Goal: Check status: Check status

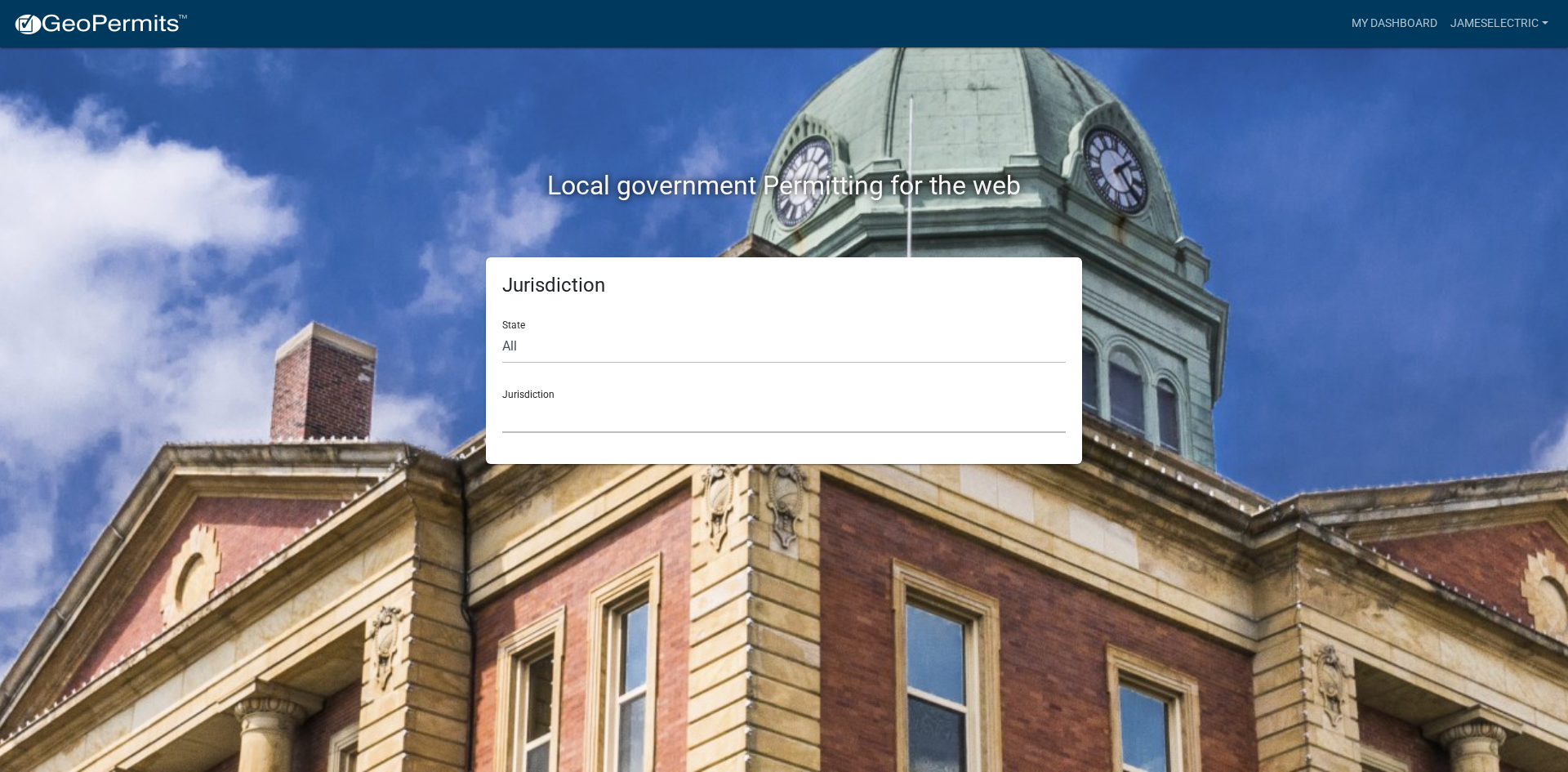
click at [656, 423] on select "[GEOGRAPHIC_DATA], [US_STATE] City of [GEOGRAPHIC_DATA], [US_STATE] [GEOGRAPHIC…" at bounding box center [784, 416] width 564 height 33
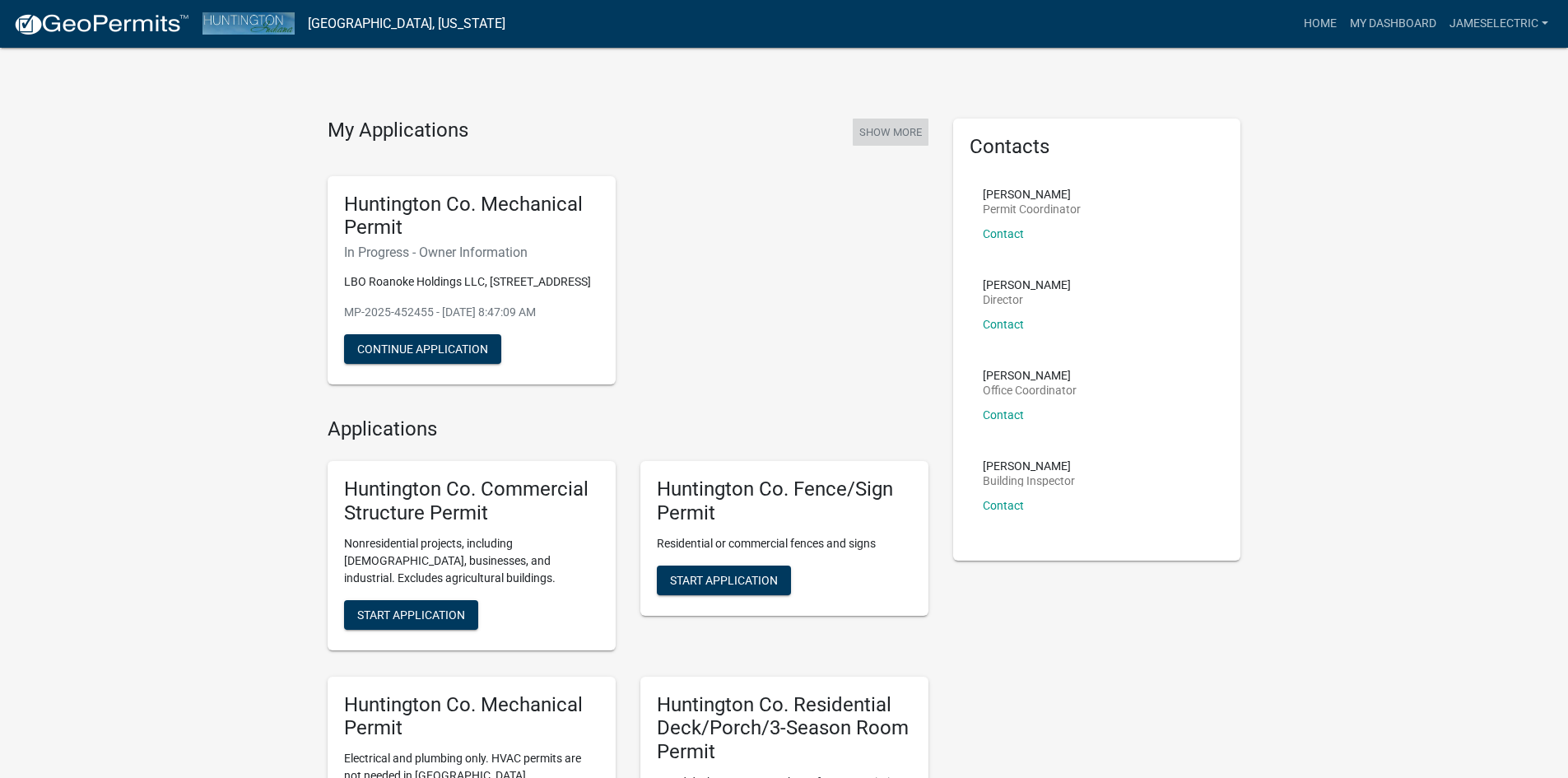
click at [902, 135] on button "Show More" at bounding box center [891, 132] width 76 height 27
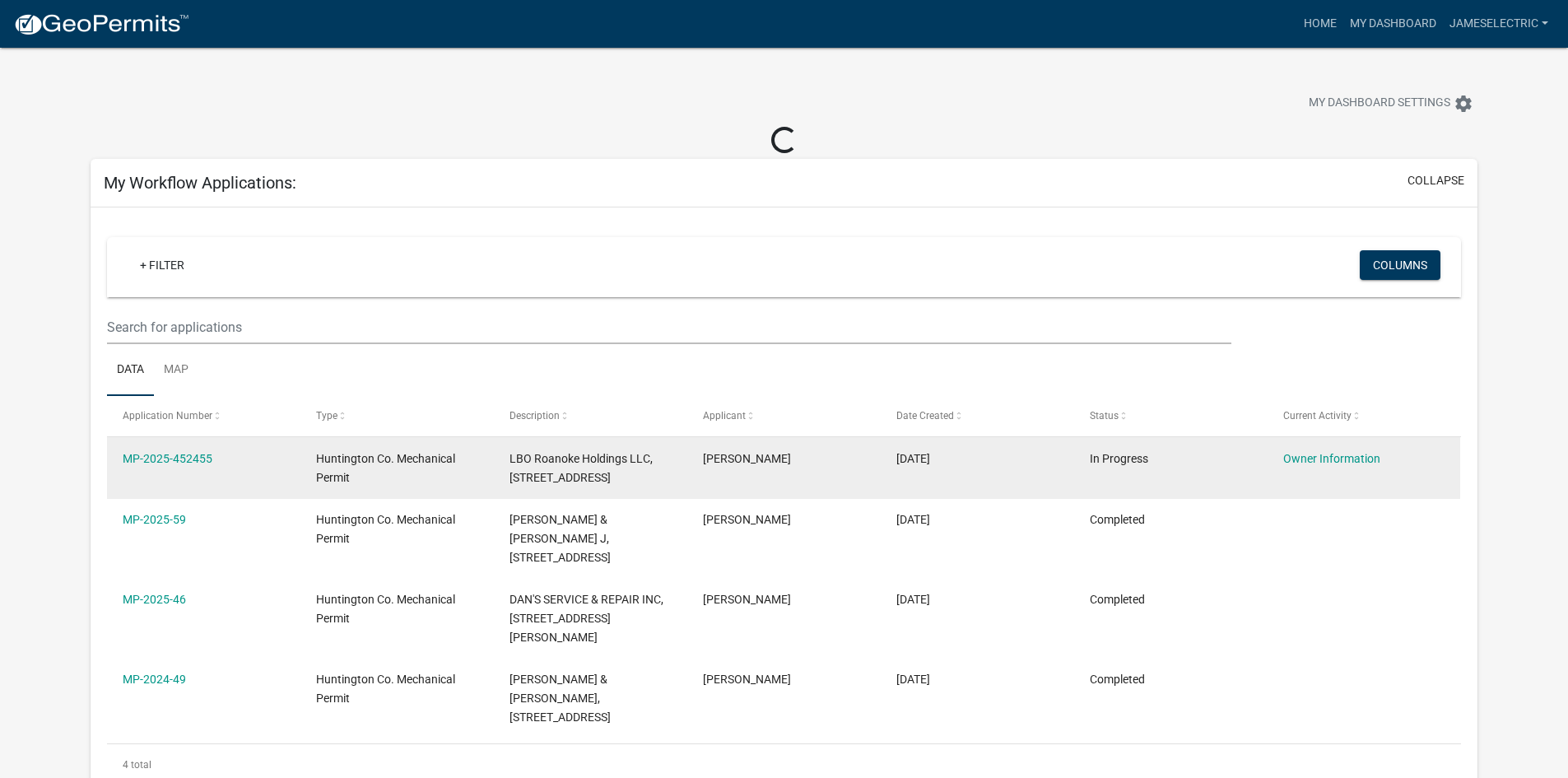
scroll to position [83, 0]
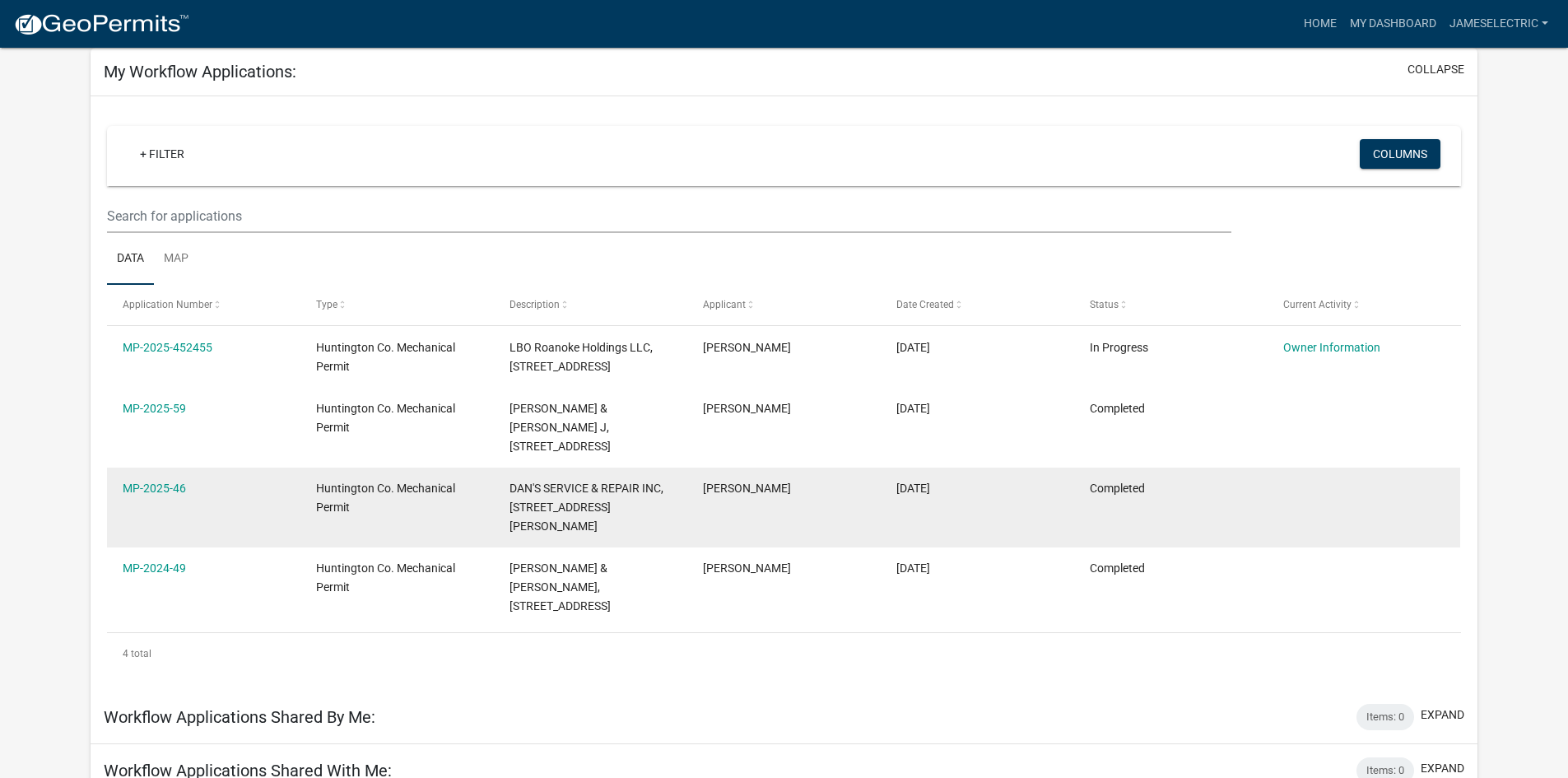
click at [410, 479] on div "Huntington Co. Mechanical Permit" at bounding box center [396, 498] width 161 height 38
click at [171, 482] on link "MP-2025-46" at bounding box center [154, 488] width 63 height 13
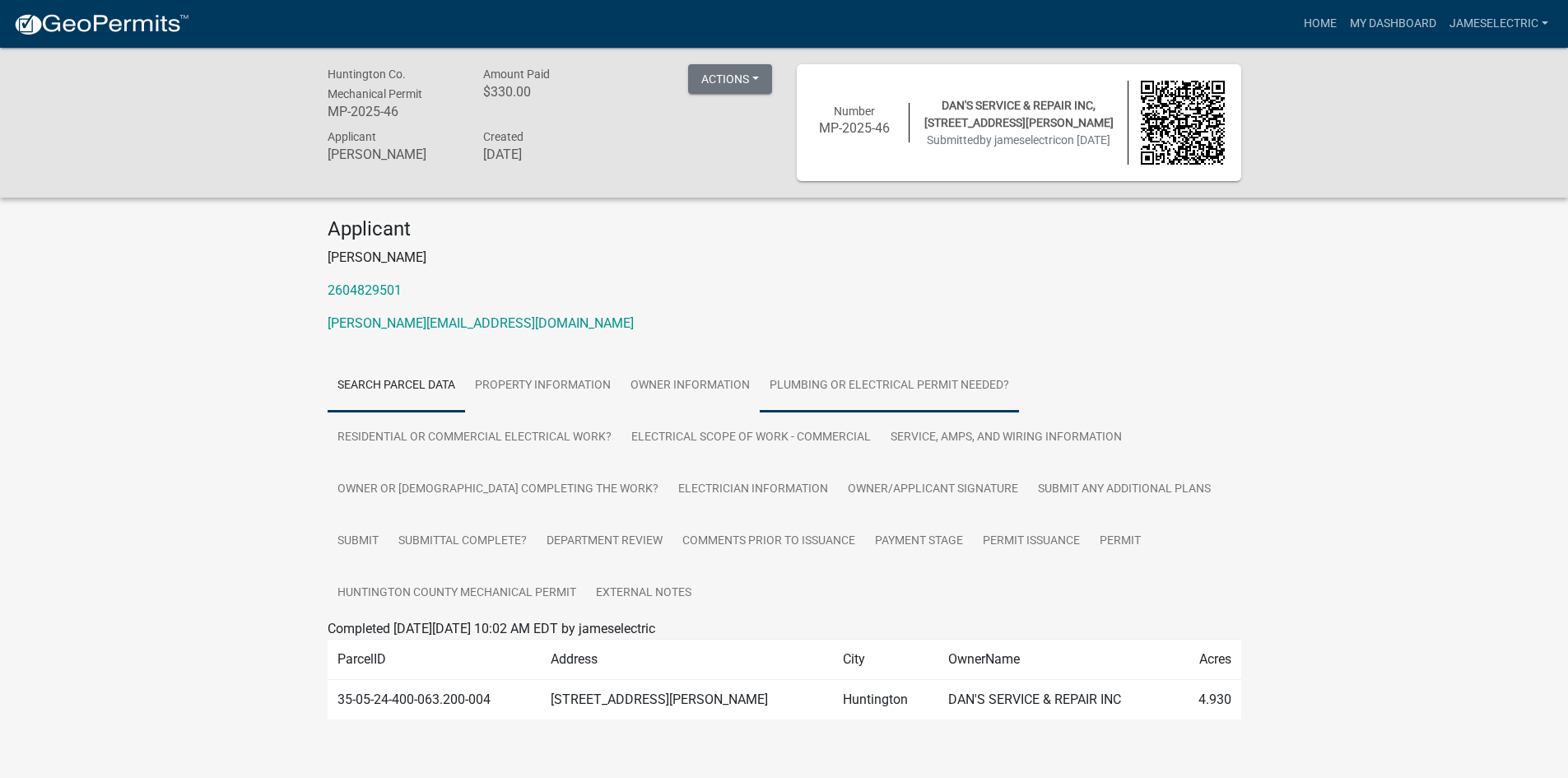
scroll to position [47, 0]
